Goal: Task Accomplishment & Management: Manage account settings

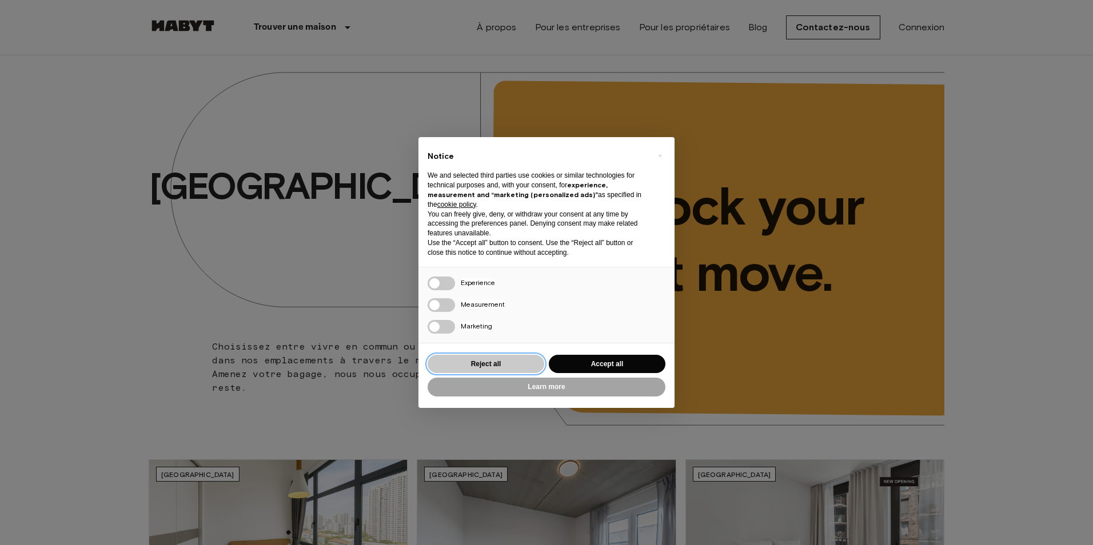
click at [523, 358] on button "Reject all" at bounding box center [485, 364] width 117 height 19
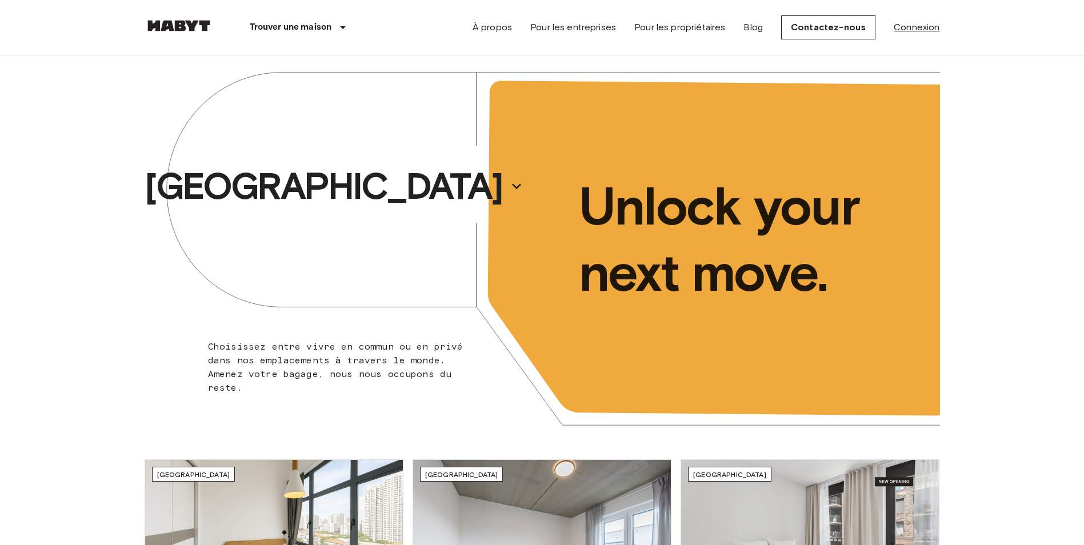
click at [932, 29] on link "Connexion" at bounding box center [917, 28] width 46 height 14
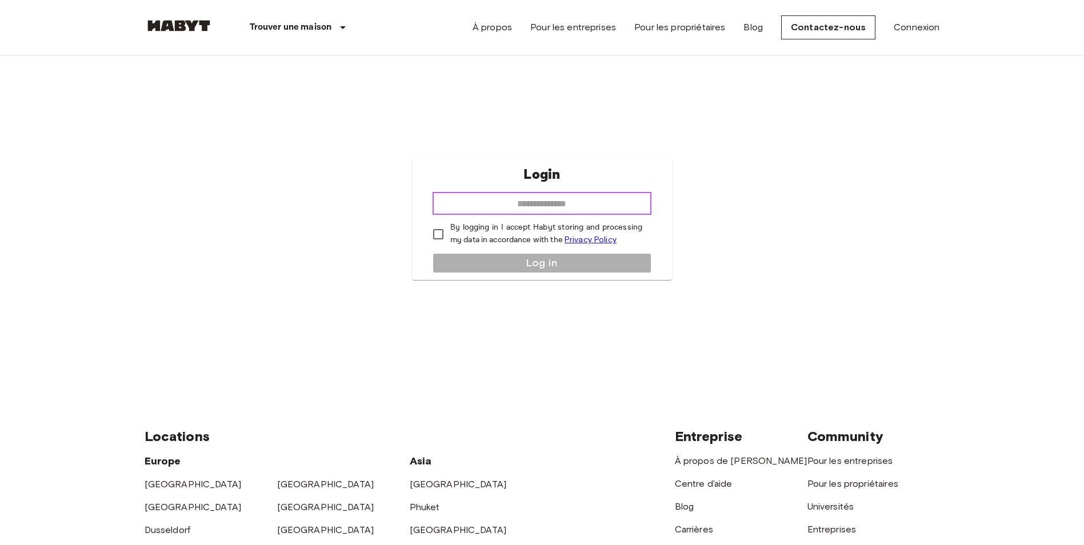
click at [576, 193] on input "email" at bounding box center [542, 203] width 219 height 23
type input "**********"
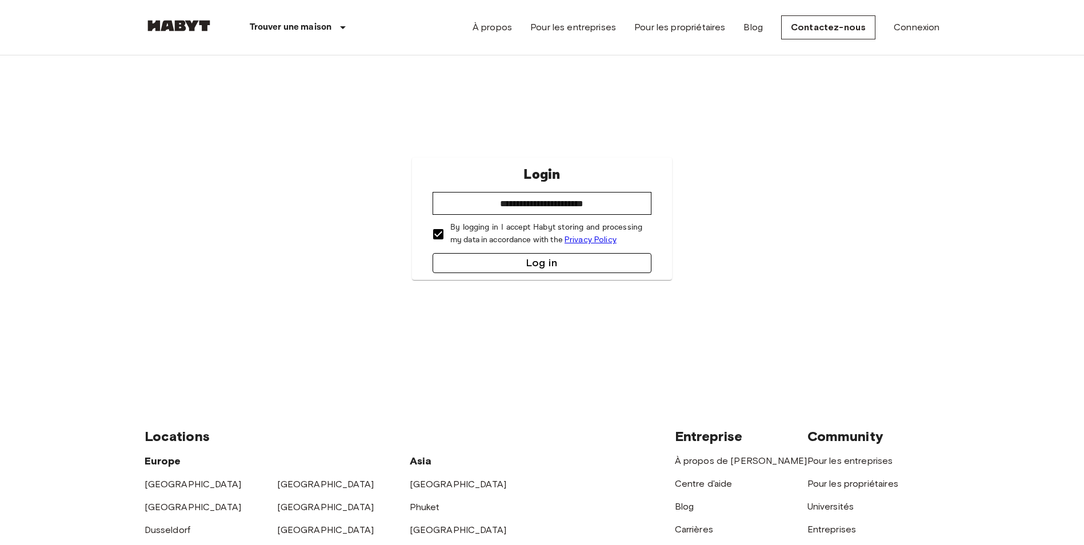
click at [454, 257] on button "Log in" at bounding box center [542, 263] width 219 height 20
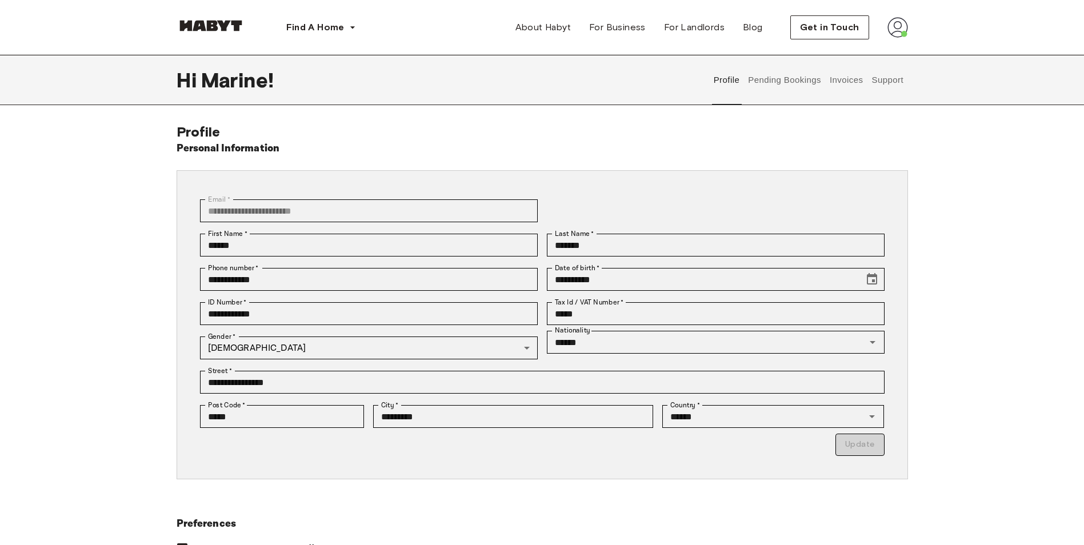
click at [785, 73] on button "Pending Bookings" at bounding box center [785, 80] width 76 height 50
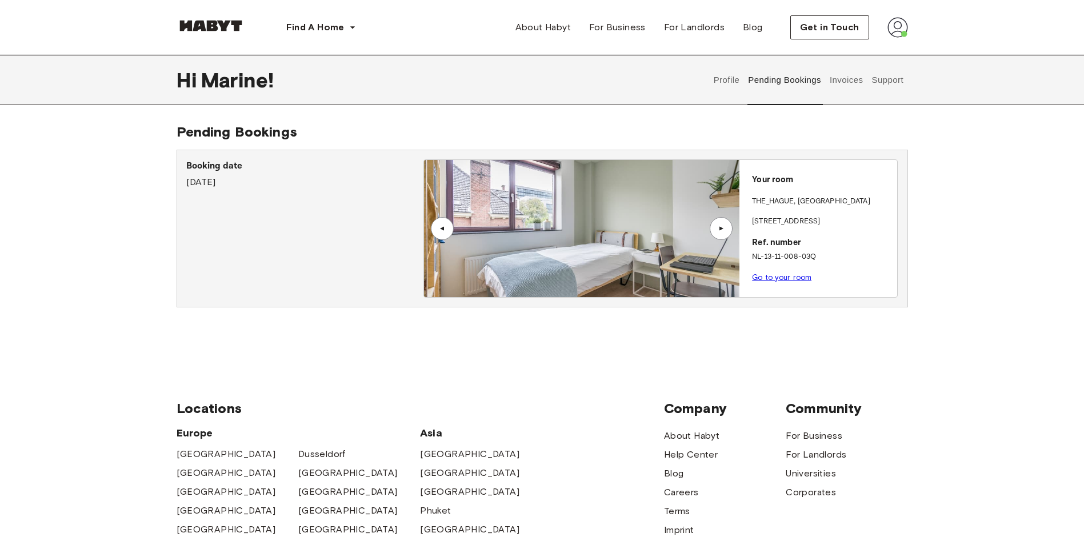
click at [833, 81] on button "Invoices" at bounding box center [846, 80] width 36 height 50
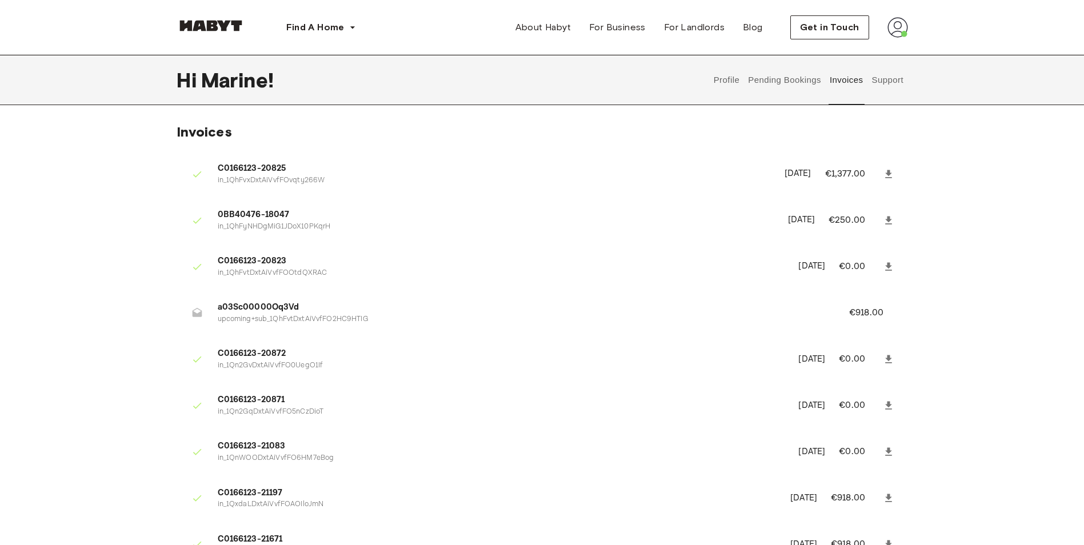
click at [889, 86] on button "Support" at bounding box center [887, 80] width 35 height 50
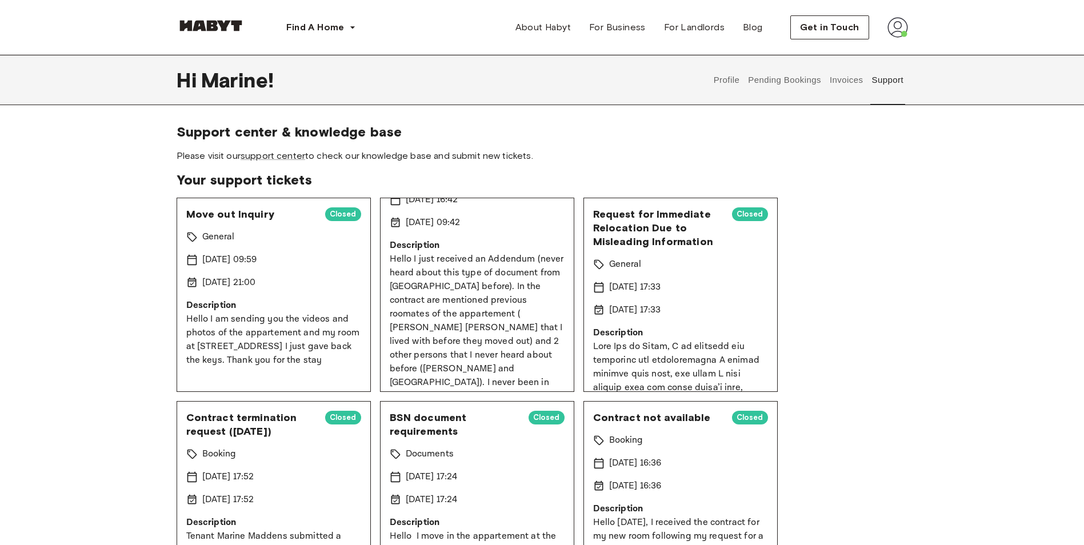
scroll to position [114, 0]
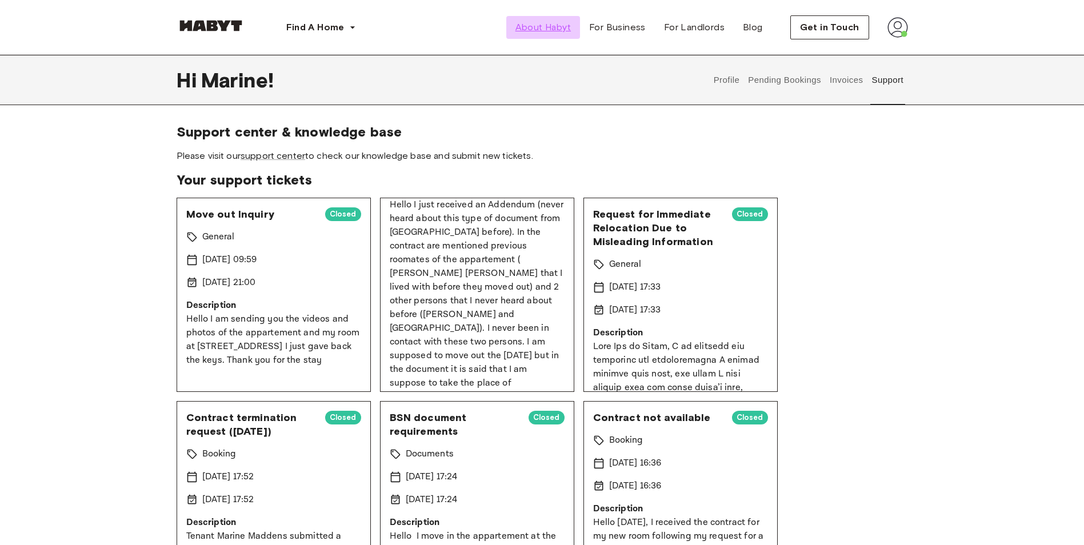
click at [569, 30] on span "About Habyt" at bounding box center [542, 28] width 55 height 14
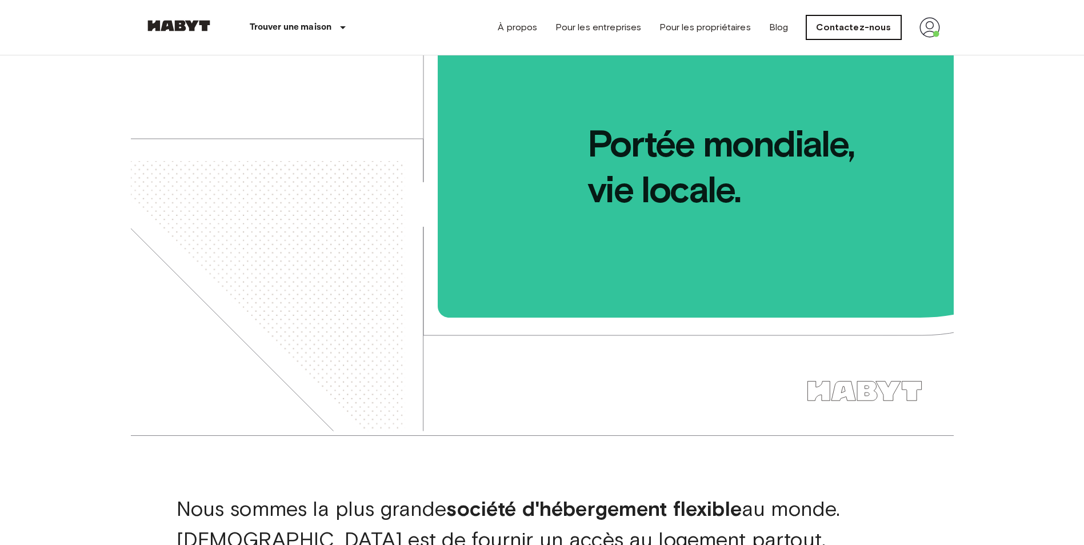
click at [893, 26] on link "Contactez-nous" at bounding box center [853, 27] width 94 height 24
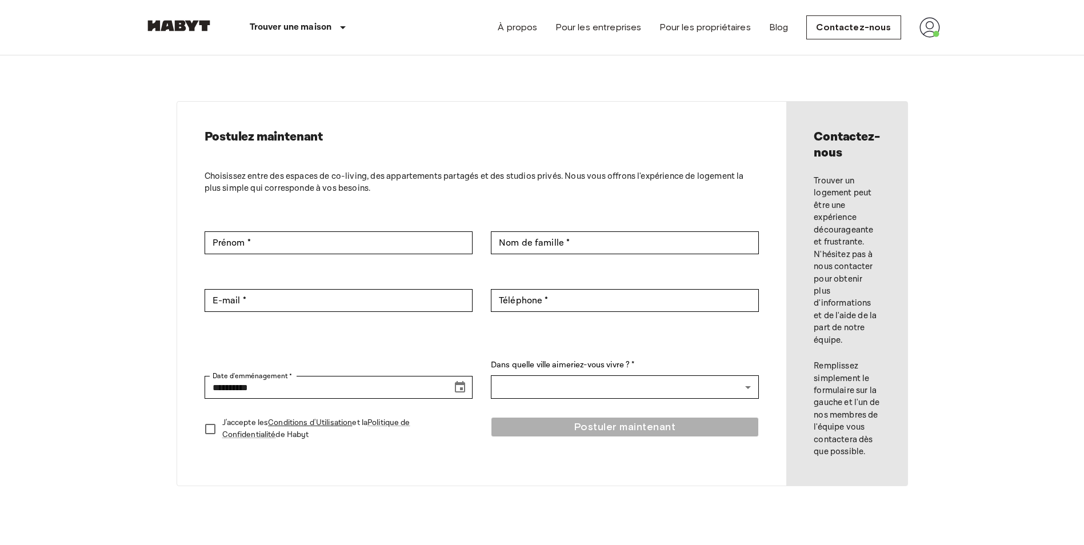
click at [921, 33] on img at bounding box center [930, 27] width 21 height 21
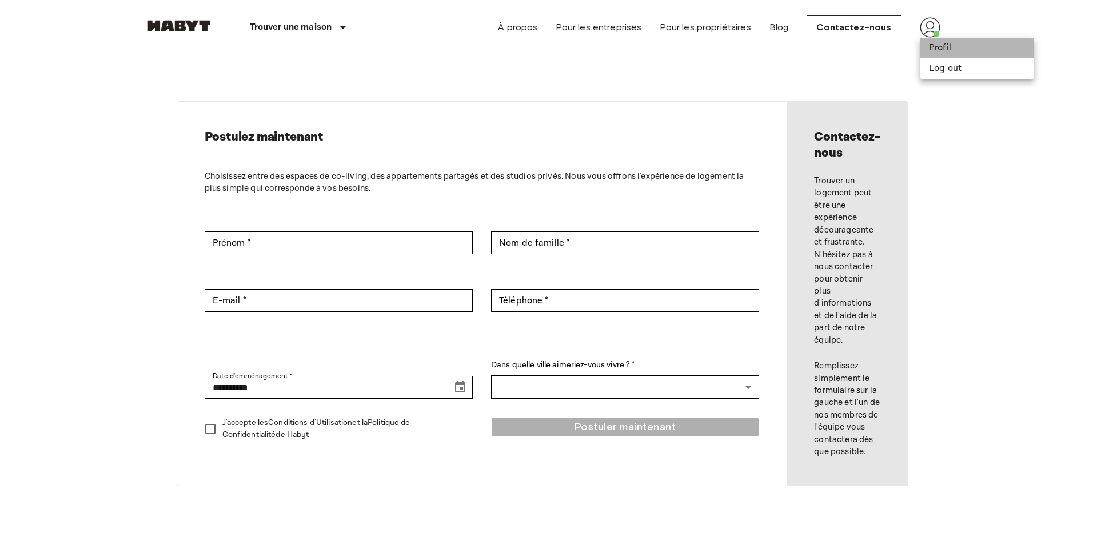
click at [936, 50] on li "Profil" at bounding box center [977, 48] width 114 height 21
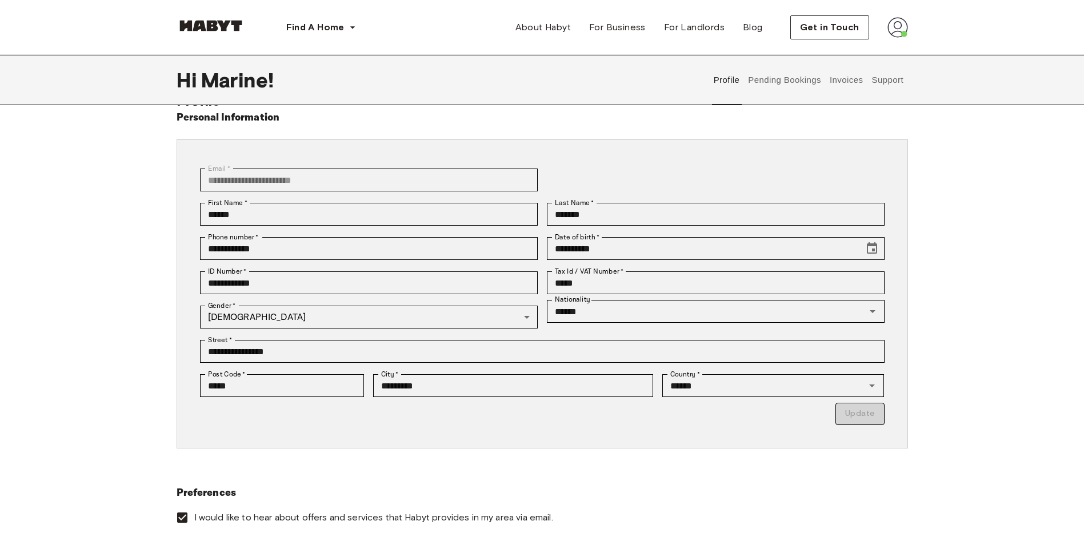
scroll to position [57, 0]
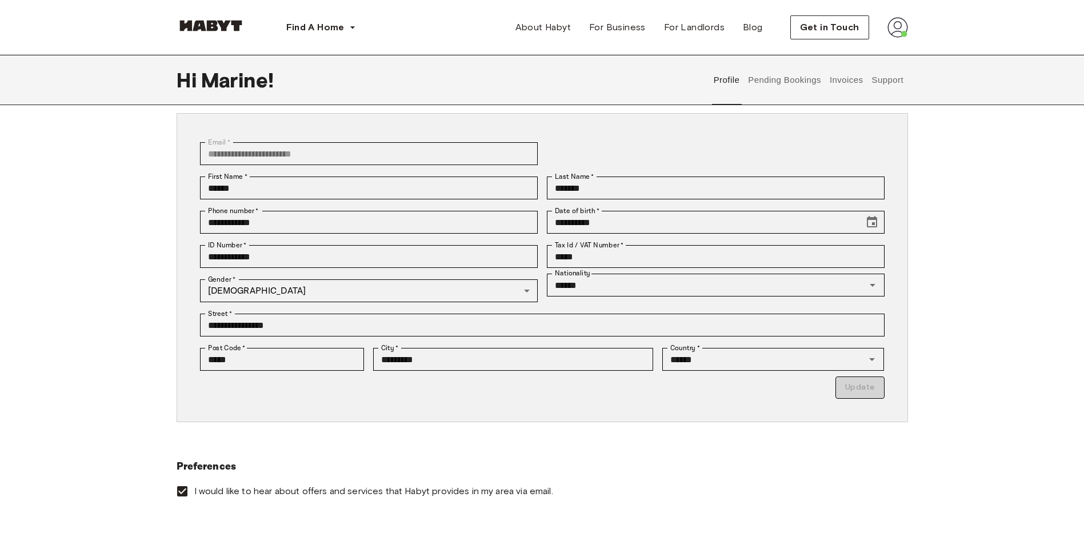
click at [893, 82] on button "Support" at bounding box center [887, 80] width 35 height 50
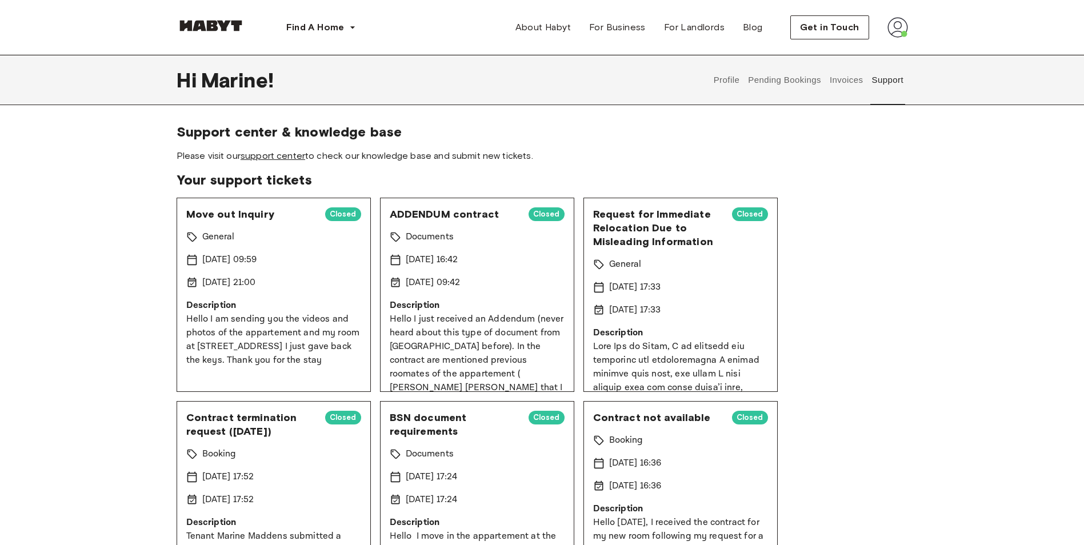
click at [270, 151] on link "support center" at bounding box center [273, 155] width 65 height 11
